Goal: Task Accomplishment & Management: Use online tool/utility

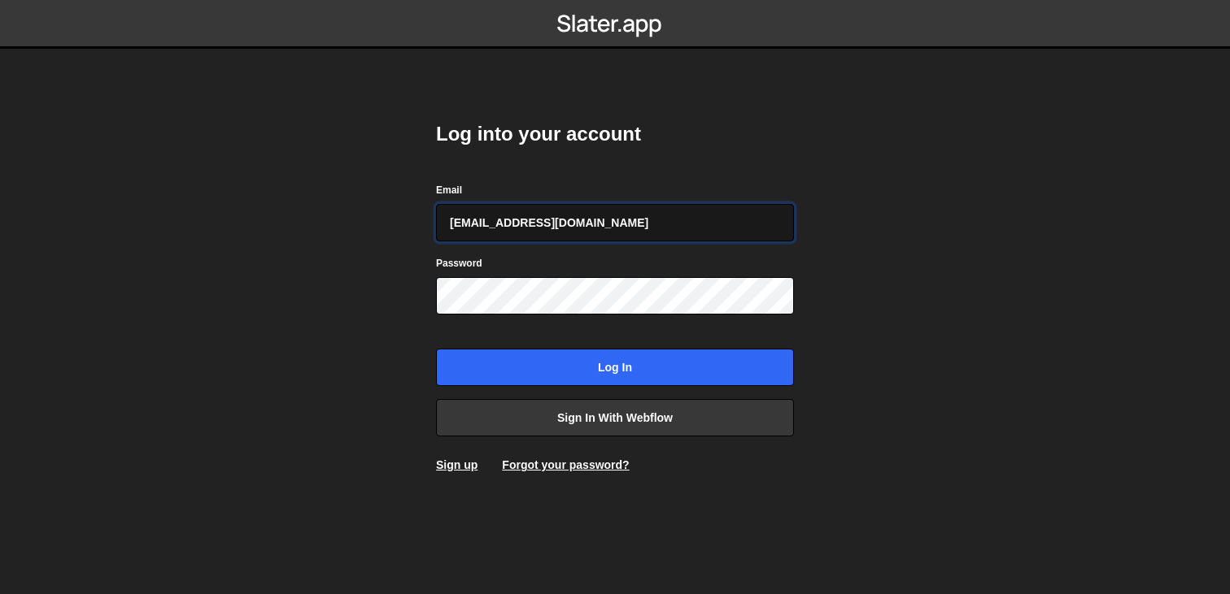
click at [625, 219] on input "daverajan4@gmail.com" at bounding box center [615, 222] width 358 height 37
type input "rajan@thevectorbox.com"
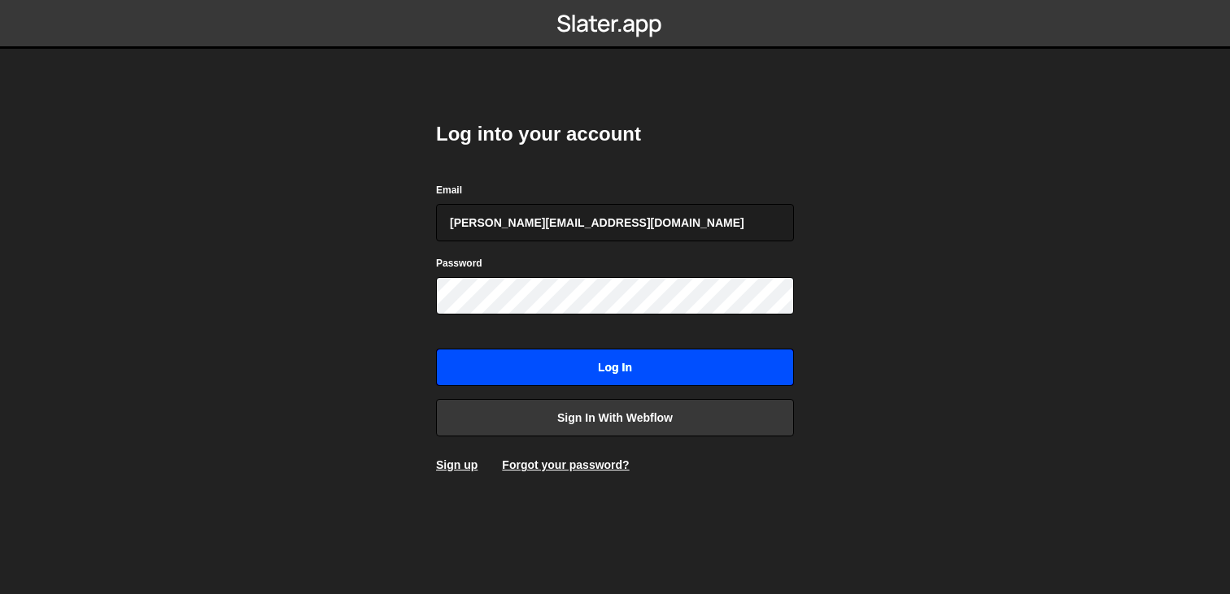
click at [618, 372] on input "Log in" at bounding box center [615, 367] width 358 height 37
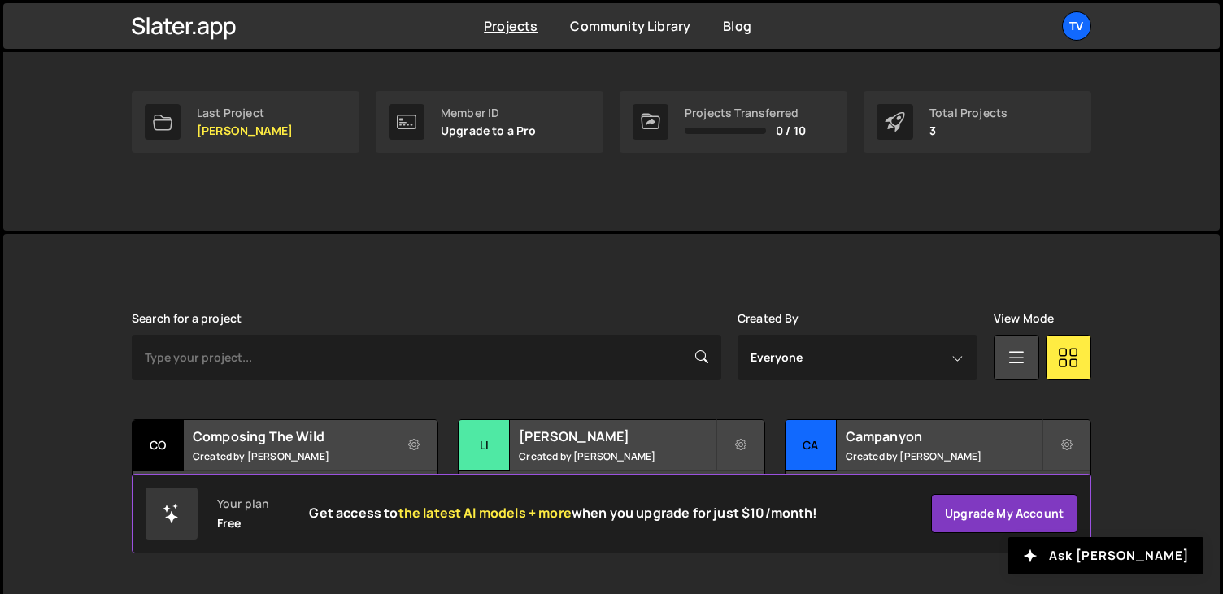
scroll to position [242, 0]
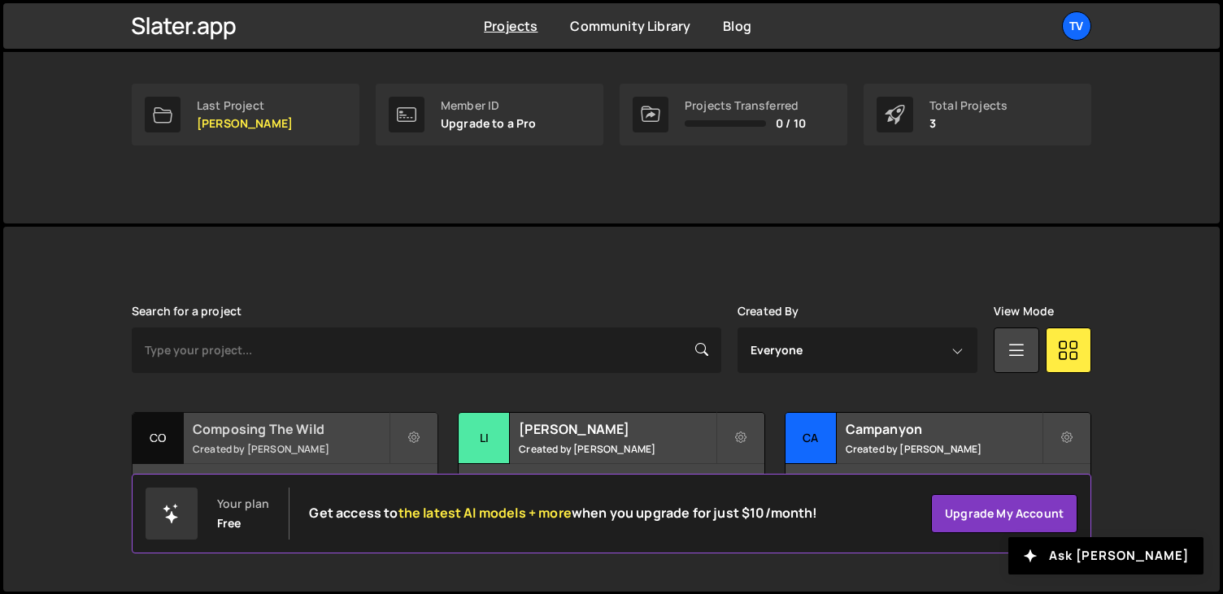
click at [267, 425] on h2 "Composing The Wild" at bounding box center [291, 429] width 196 height 18
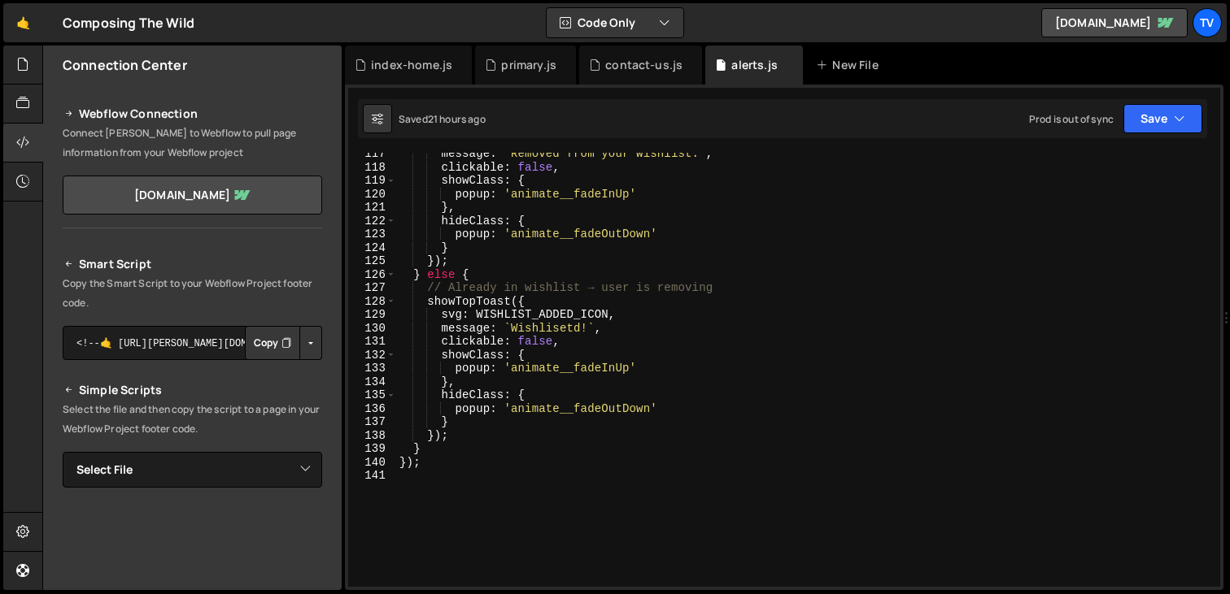
scroll to position [2177, 0]
click at [547, 330] on div "message : ` Removed from your wishlist. ` , clickable : false , showClass : { p…" at bounding box center [804, 379] width 817 height 461
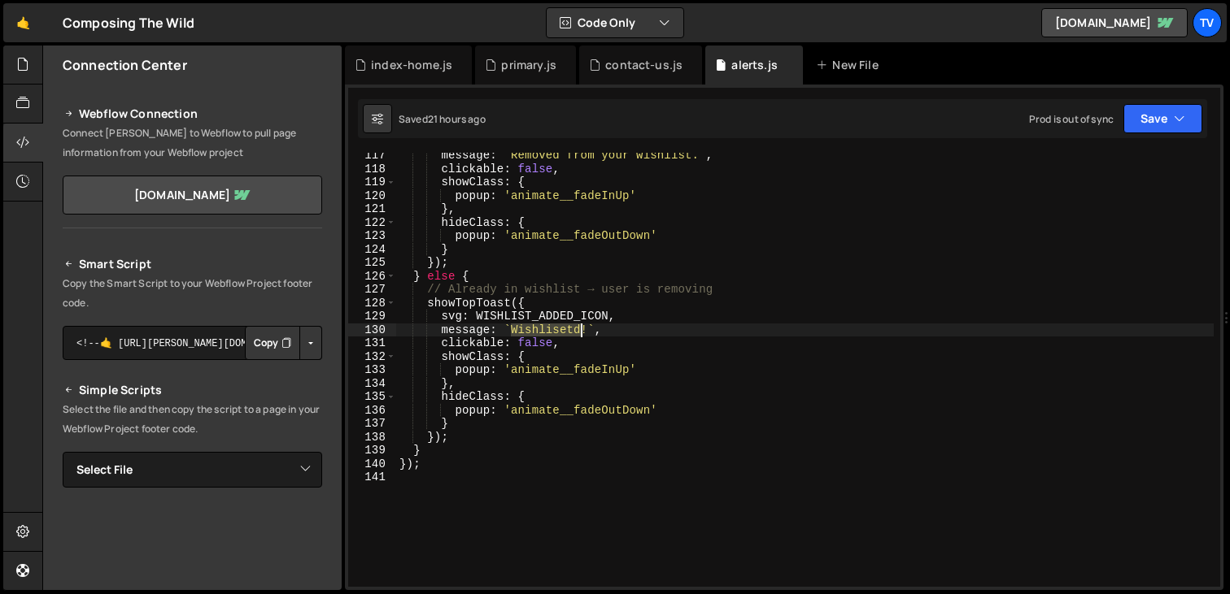
click at [547, 330] on div "message : ` Removed from your wishlist. ` , clickable : false , showClass : { p…" at bounding box center [804, 379] width 817 height 461
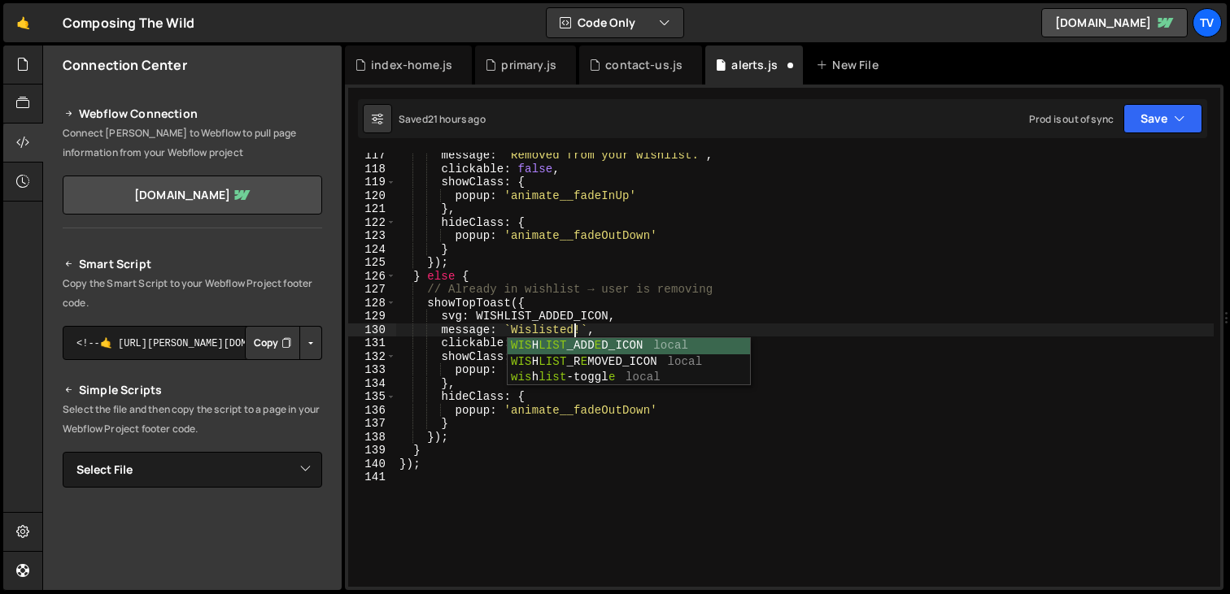
scroll to position [0, 11]
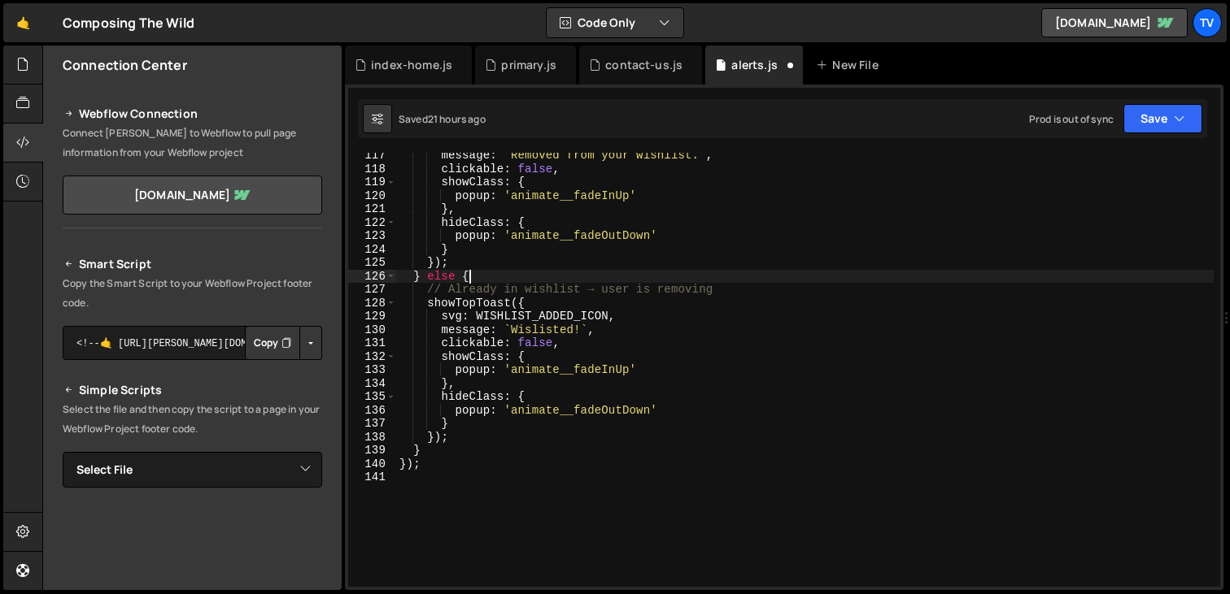
click at [561, 283] on div "message : ` Removed from your wishlist. ` , clickable : false , showClass : { p…" at bounding box center [804, 379] width 817 height 461
click at [533, 332] on div "message : ` Removed from your wishlist. ` , clickable : false , showClass : { p…" at bounding box center [804, 379] width 817 height 461
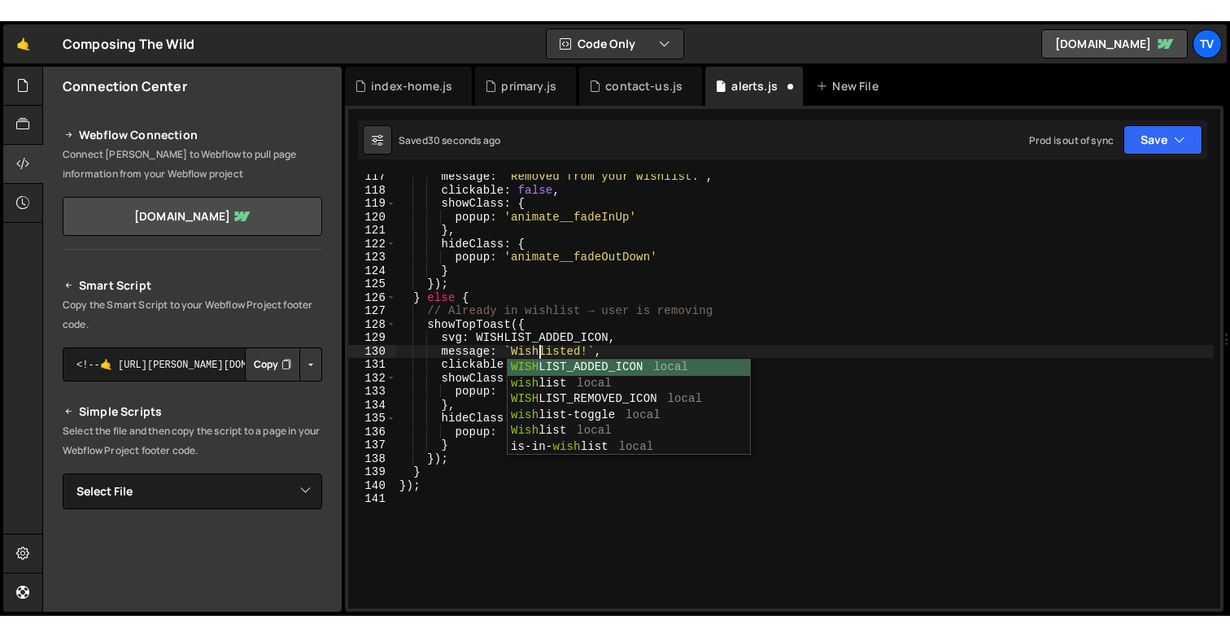
scroll to position [0, 9]
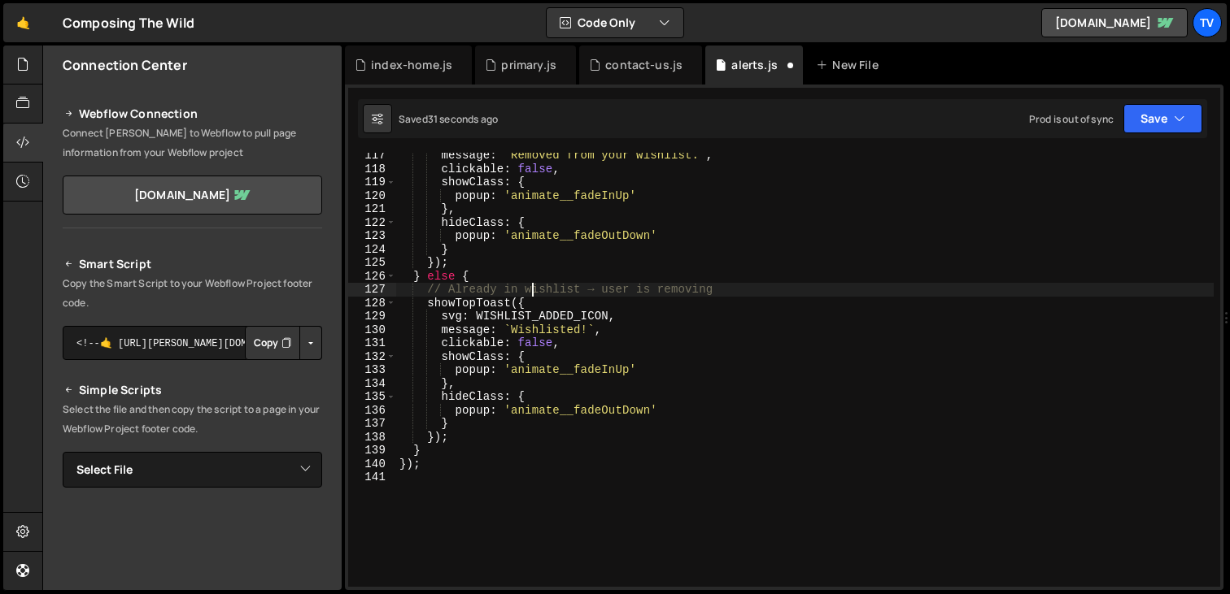
click at [529, 284] on div "message : ` Removed from your wishlist. ` , clickable : false , showClass : { p…" at bounding box center [804, 379] width 817 height 461
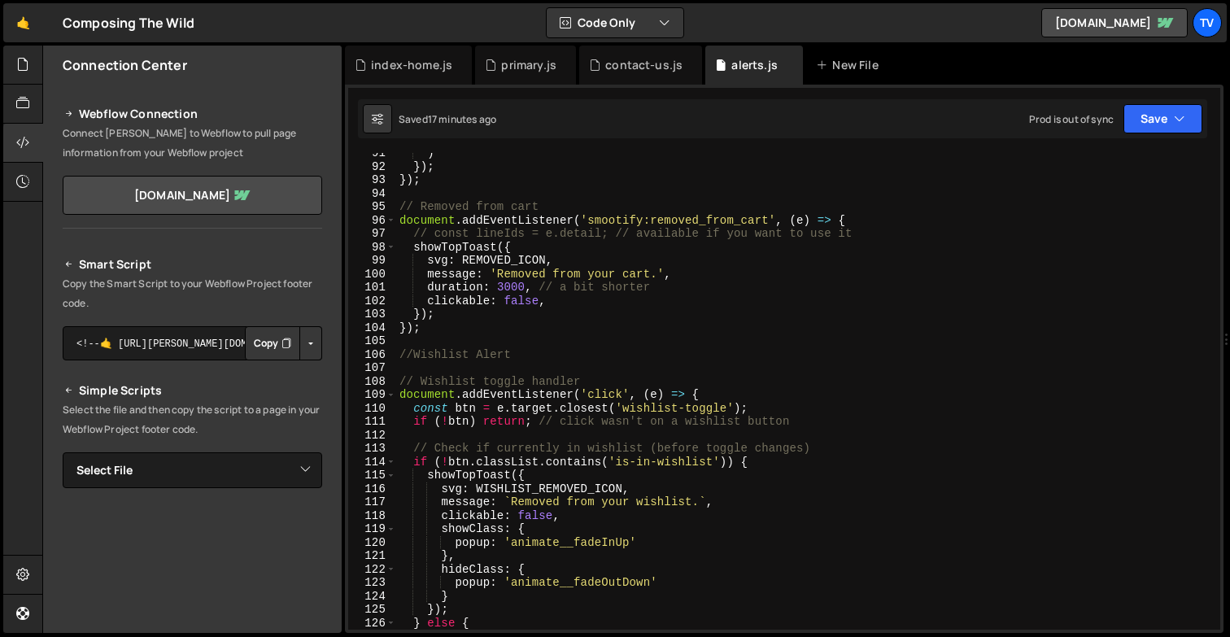
scroll to position [1827, 0]
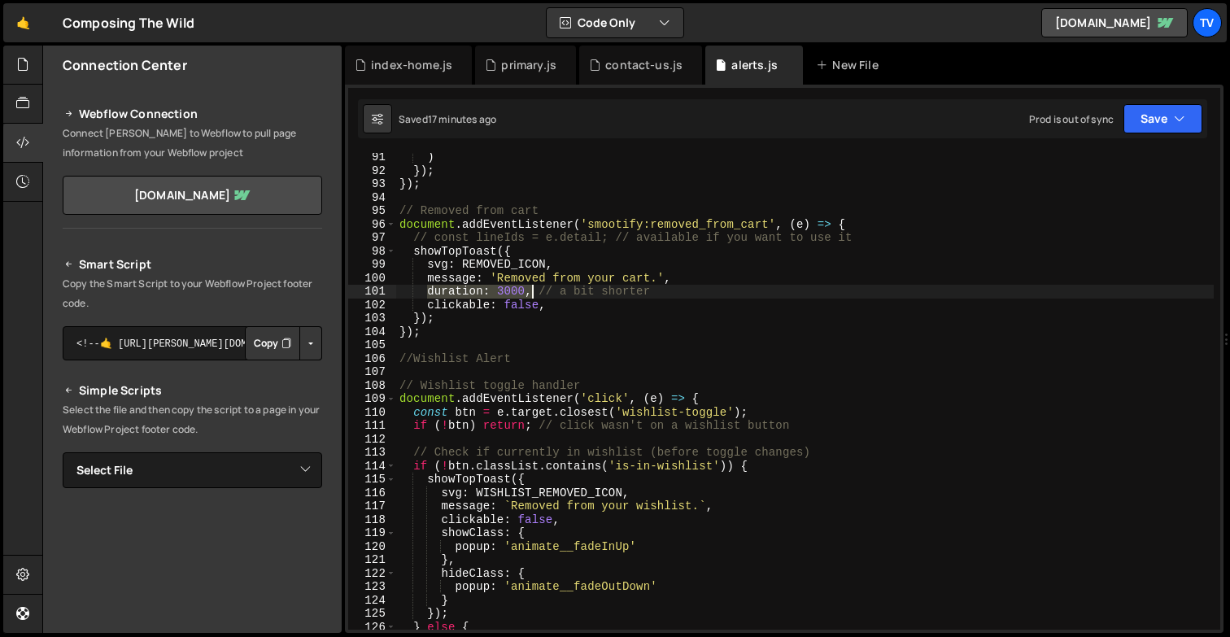
drag, startPoint x: 429, startPoint y: 293, endPoint x: 530, endPoint y: 286, distance: 101.9
click at [531, 286] on div ") }) ; }) ; // Removed from cart document . addEventListener ( 'smootify:remove…" at bounding box center [804, 401] width 817 height 503
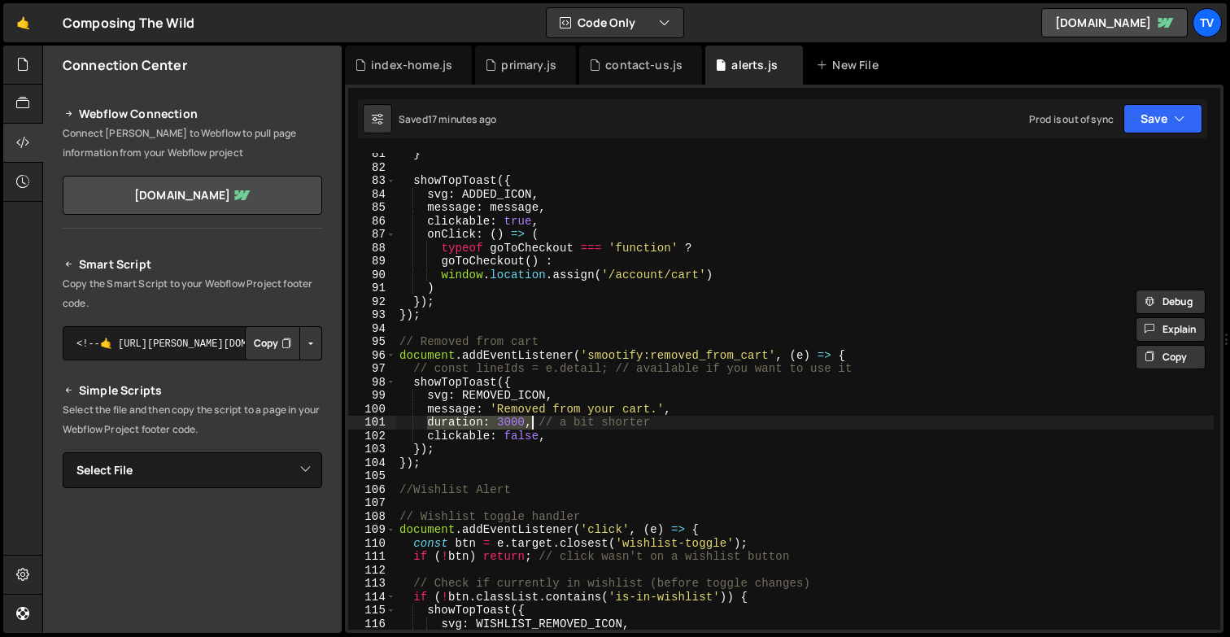
scroll to position [1693, 0]
click at [506, 426] on div "} showTopToast ({ svg : ADDED_ICON , message : message , clickable : true , onC…" at bounding box center [804, 391] width 817 height 477
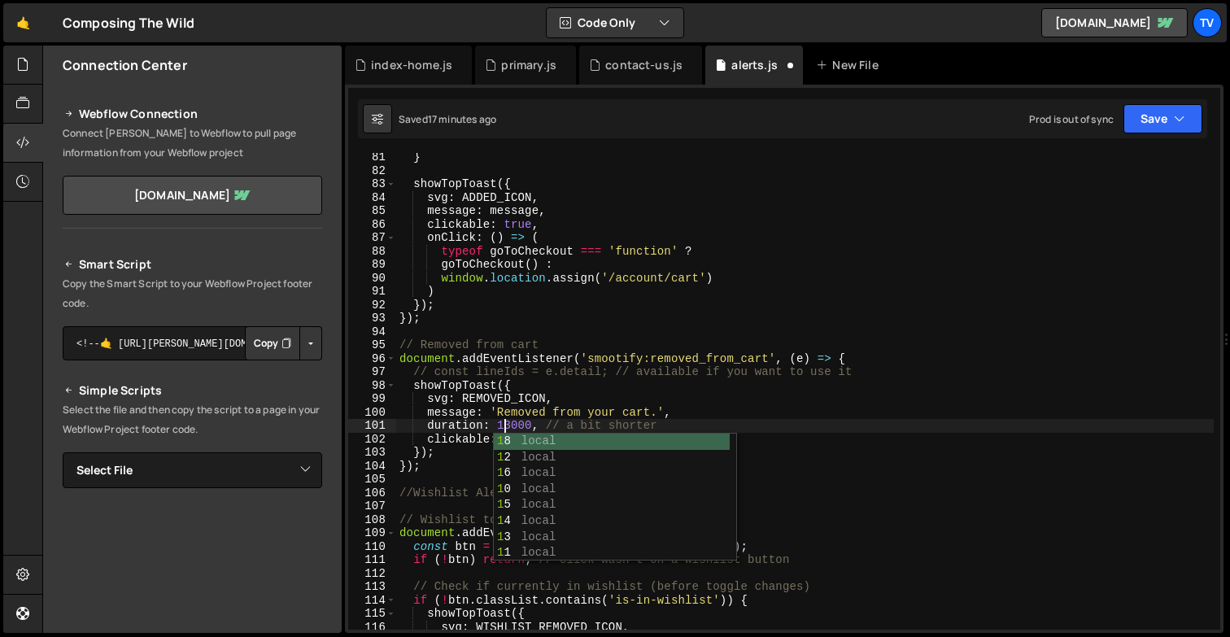
scroll to position [0, 7]
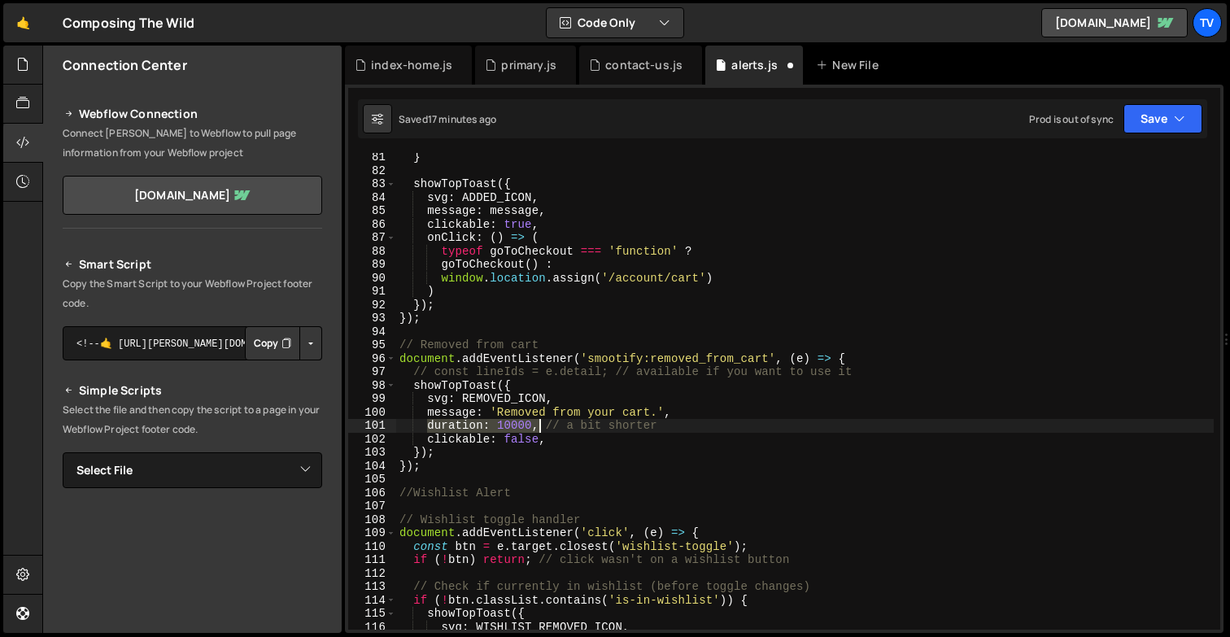
drag, startPoint x: 426, startPoint y: 427, endPoint x: 538, endPoint y: 420, distance: 112.5
click at [538, 420] on div "} showTopToast ({ svg : ADDED_ICON , message : message , clickable : true , onC…" at bounding box center [804, 401] width 817 height 503
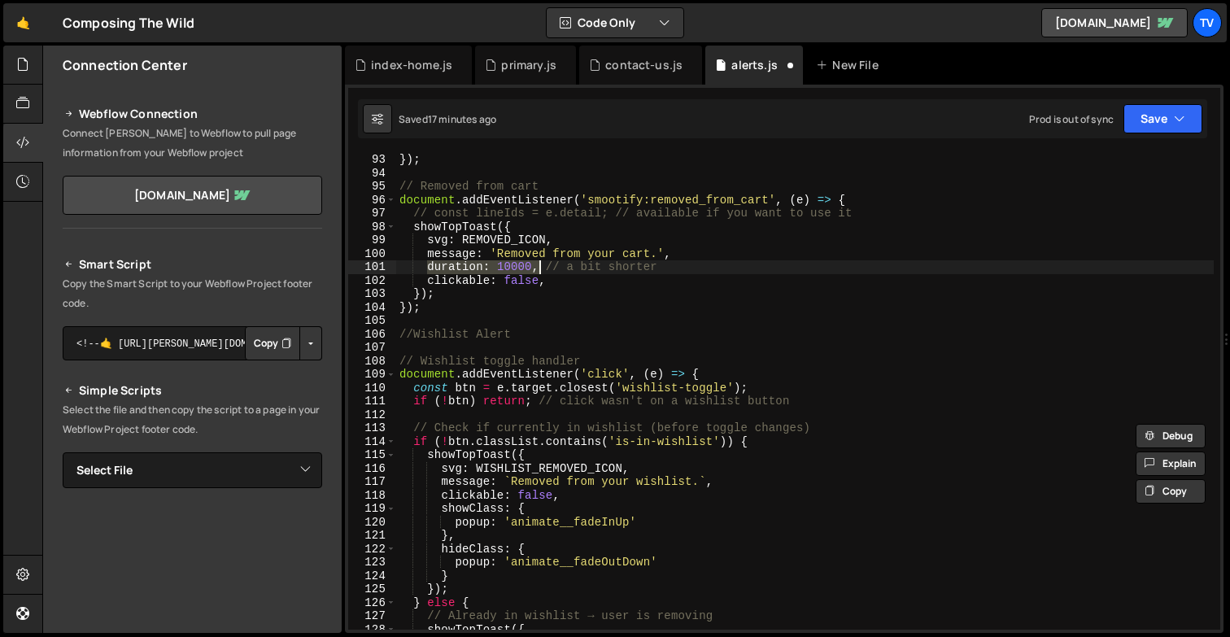
scroll to position [1872, 0]
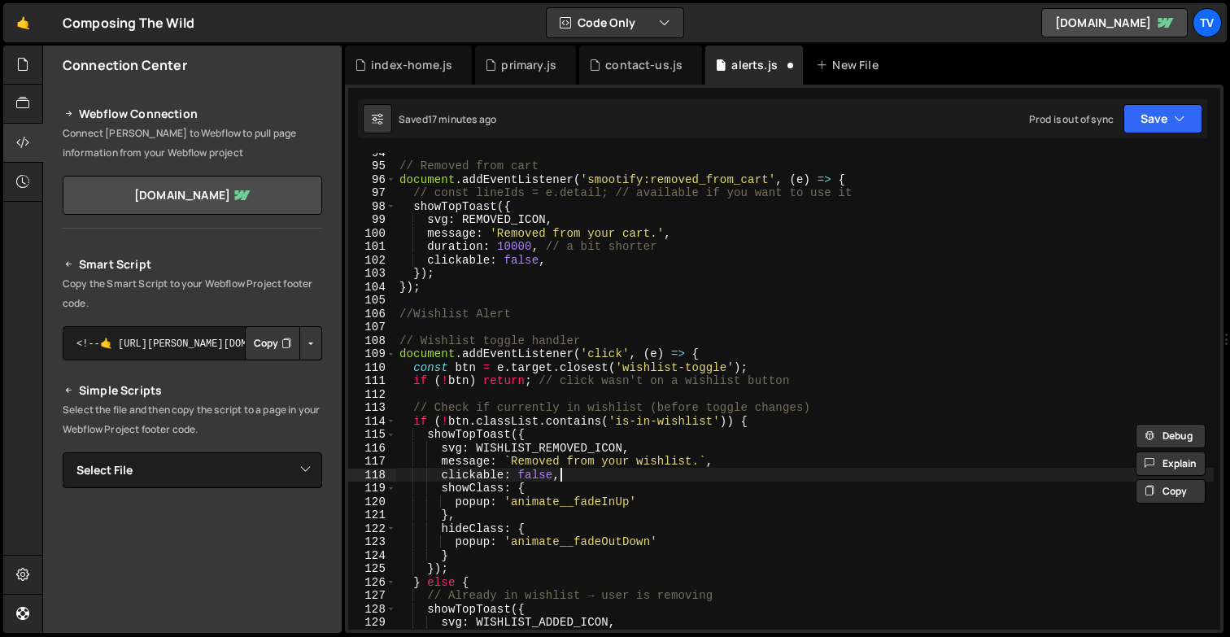
click at [592, 479] on div "// Removed from cart document . addEventListener ( 'smootify:removed_from_cart'…" at bounding box center [804, 397] width 817 height 503
type textarea "clickable: false,"
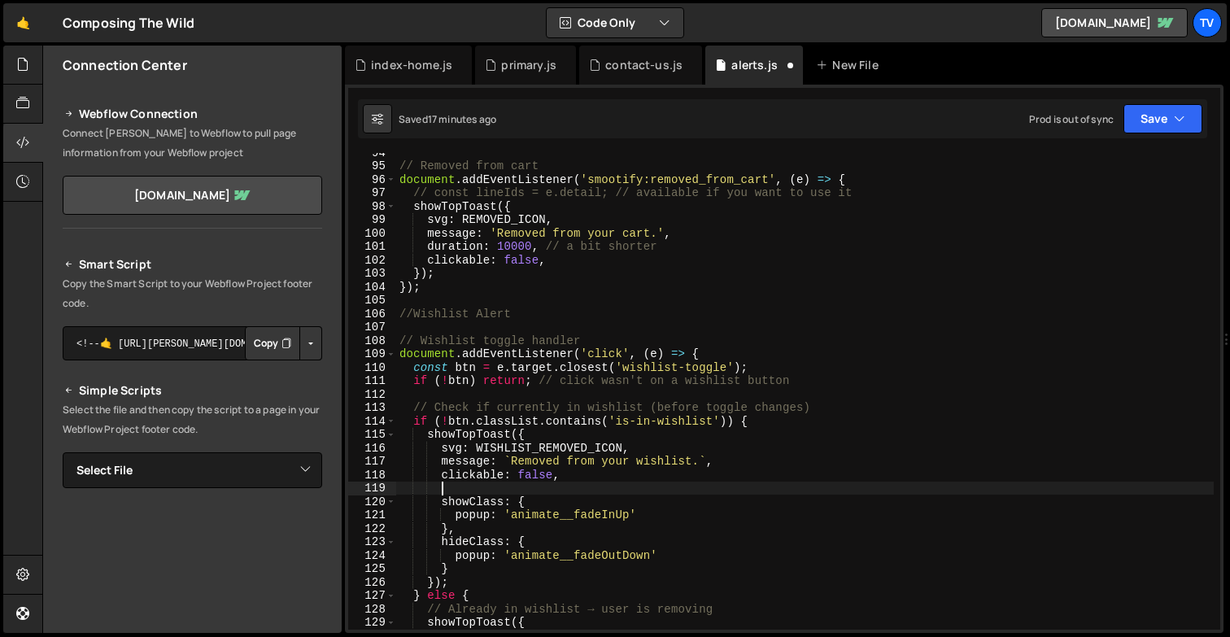
scroll to position [0, 2]
paste textarea "duration: 10000,"
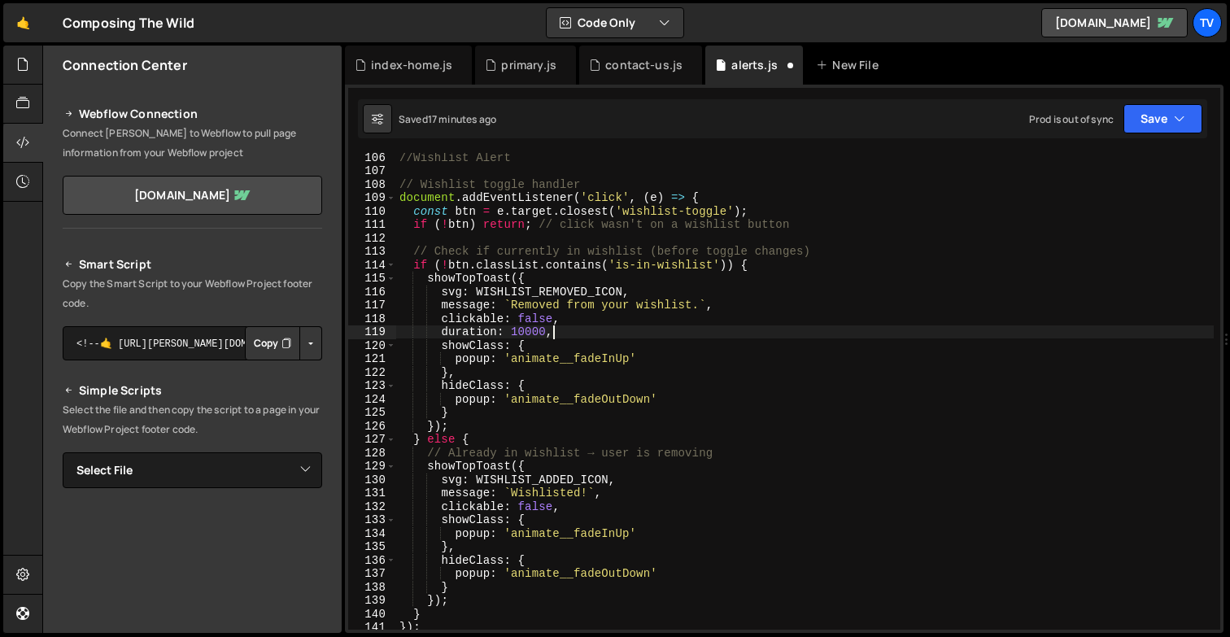
scroll to position [2032, 0]
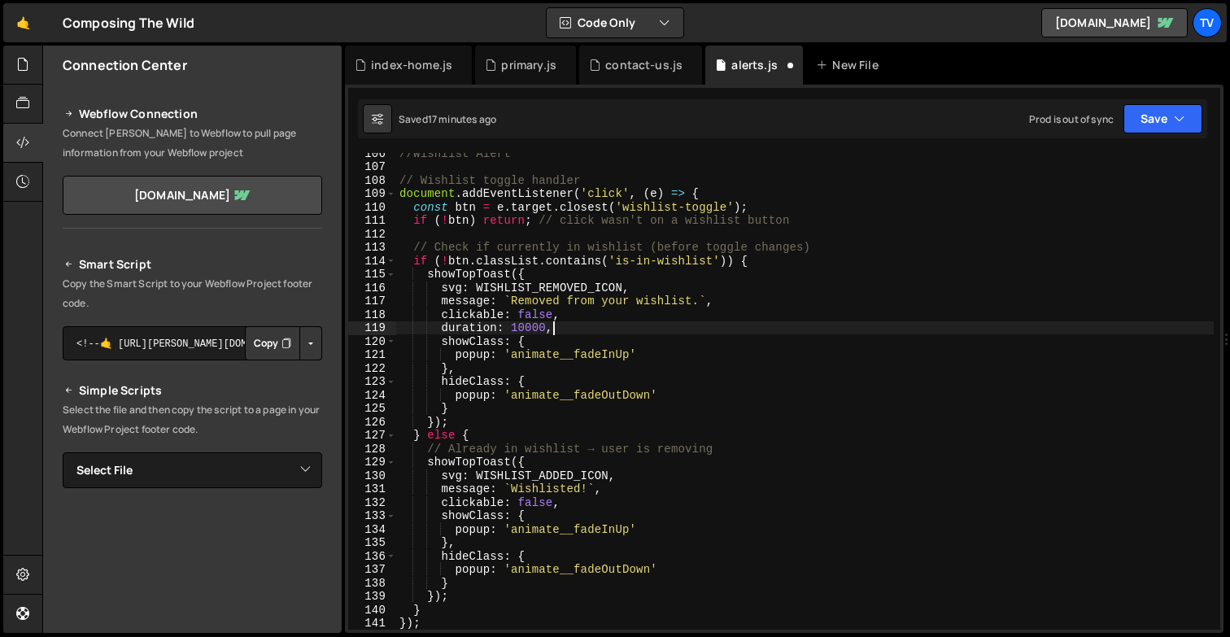
click at [573, 505] on div "//Wishlist Alert // Wishlist toggle handler document . addEventListener ( 'clic…" at bounding box center [804, 397] width 817 height 503
type textarea "clickable: false,"
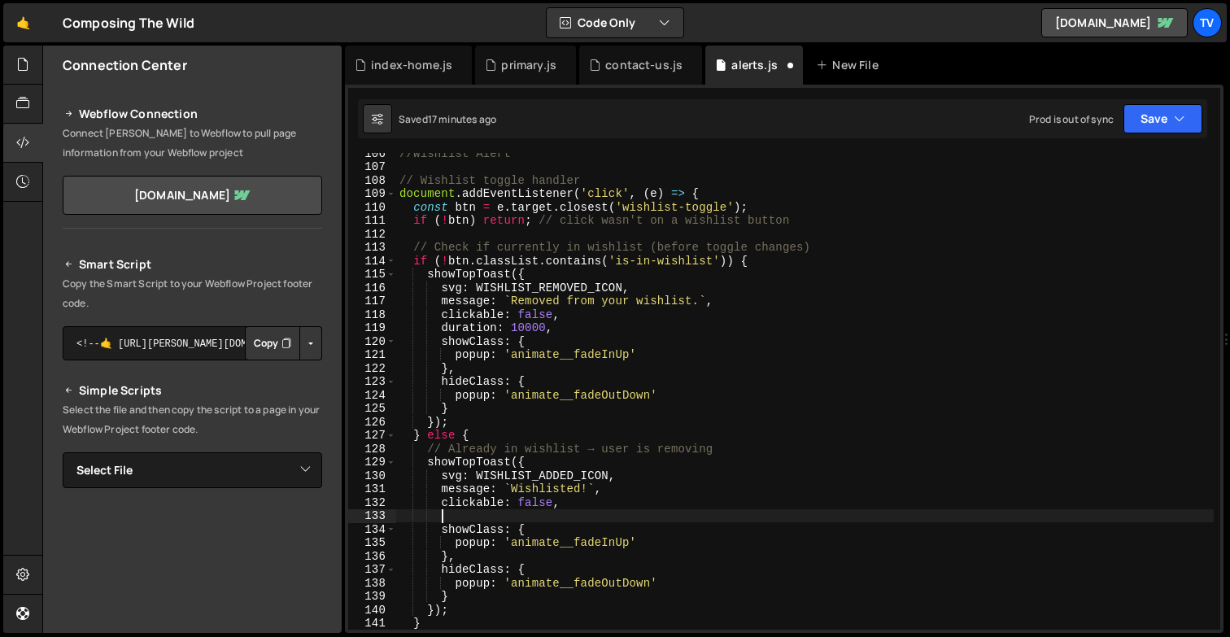
paste textarea "duration: 10000,"
type textarea "duration: 10000,"
